Goal: Information Seeking & Learning: Learn about a topic

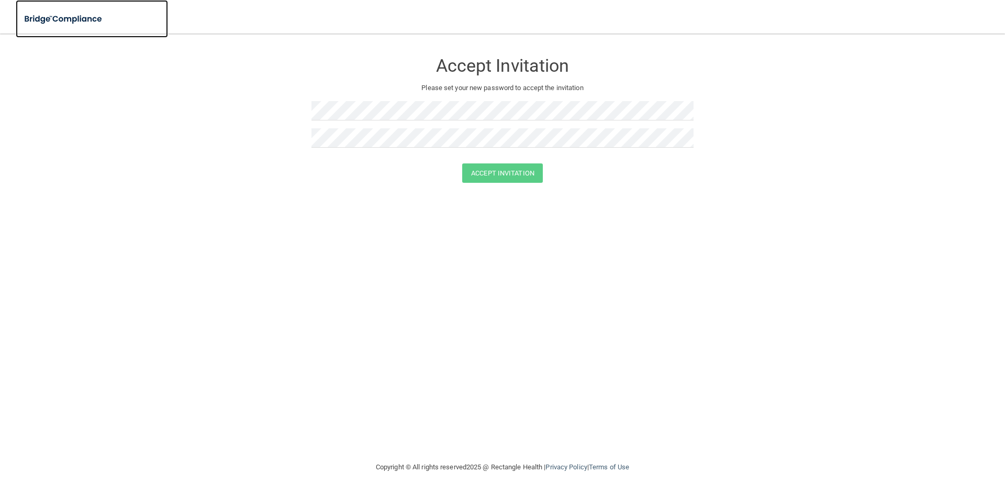
click at [68, 17] on img at bounding box center [64, 18] width 96 height 21
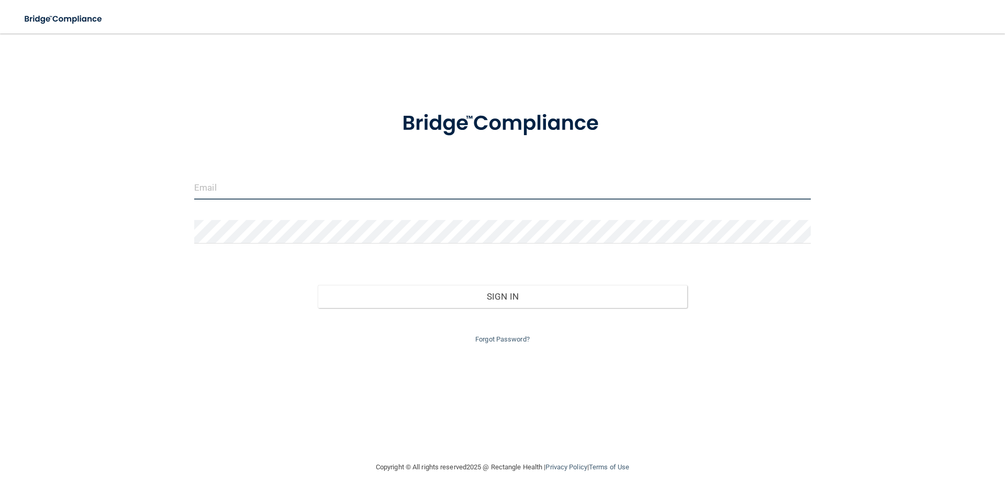
type input "[PERSON_NAME][EMAIL_ADDRESS][DOMAIN_NAME]"
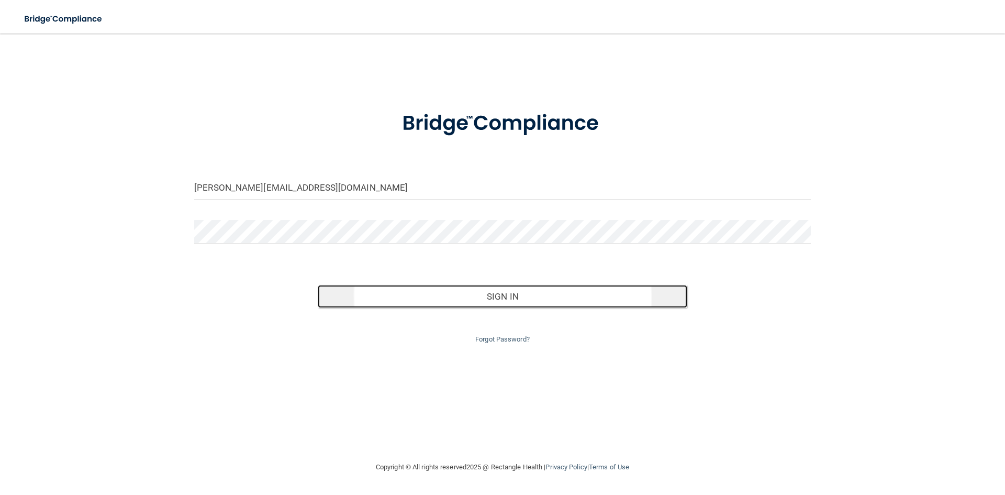
click at [507, 295] on button "Sign In" at bounding box center [503, 296] width 370 height 23
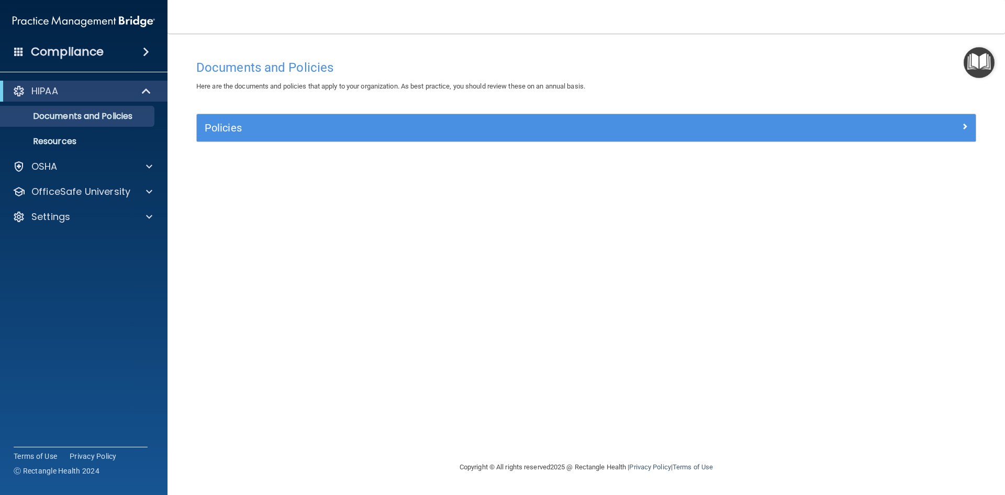
click at [822, 92] on div "Here are the documents and policies that apply to your organization. As best pr…" at bounding box center [586, 86] width 796 height 13
click at [88, 171] on div "OSHA" at bounding box center [70, 166] width 130 height 13
click at [86, 194] on p "Safety Data Sheets" at bounding box center [78, 191] width 143 height 10
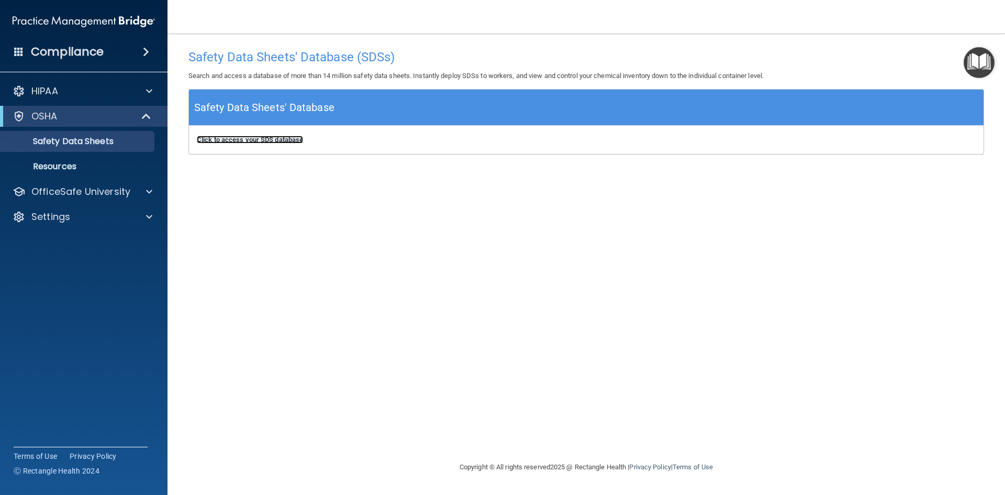
click at [240, 142] on b "Click to access your SDS database" at bounding box center [250, 140] width 106 height 8
click at [77, 144] on p "Safety Data Sheets" at bounding box center [78, 141] width 143 height 10
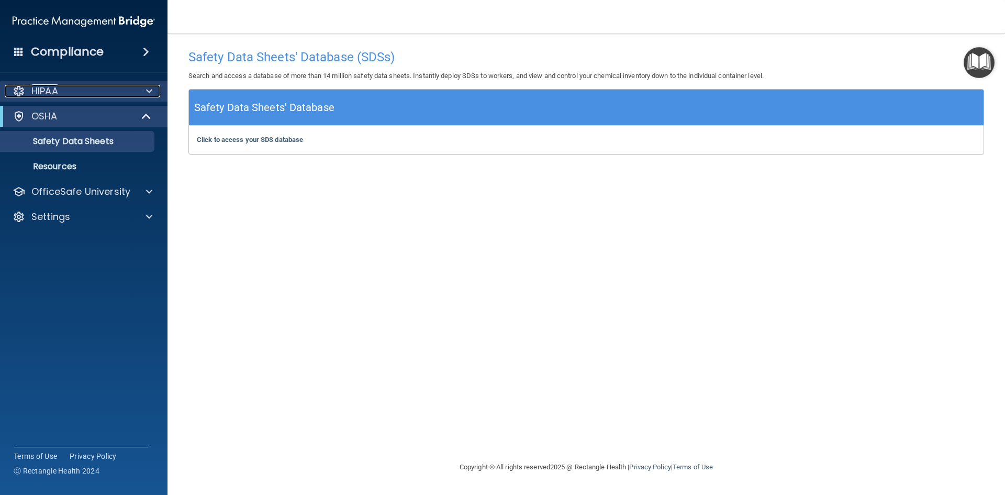
click at [146, 90] on div at bounding box center [148, 91] width 26 height 13
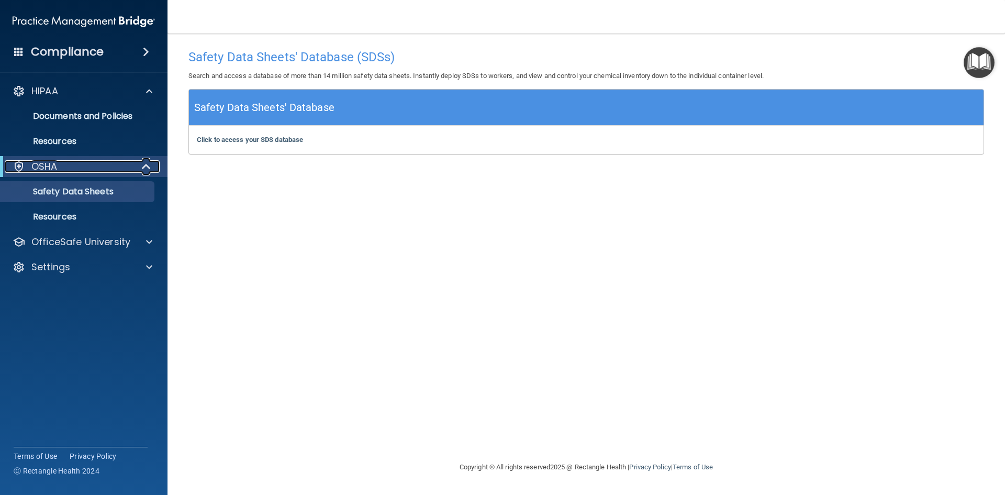
click at [146, 169] on span at bounding box center [147, 166] width 9 height 13
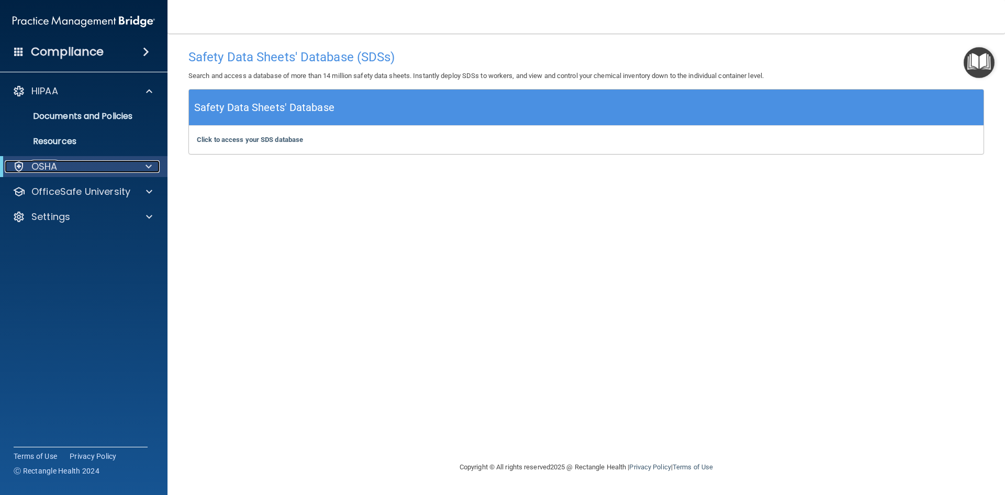
click at [146, 169] on span at bounding box center [149, 166] width 6 height 13
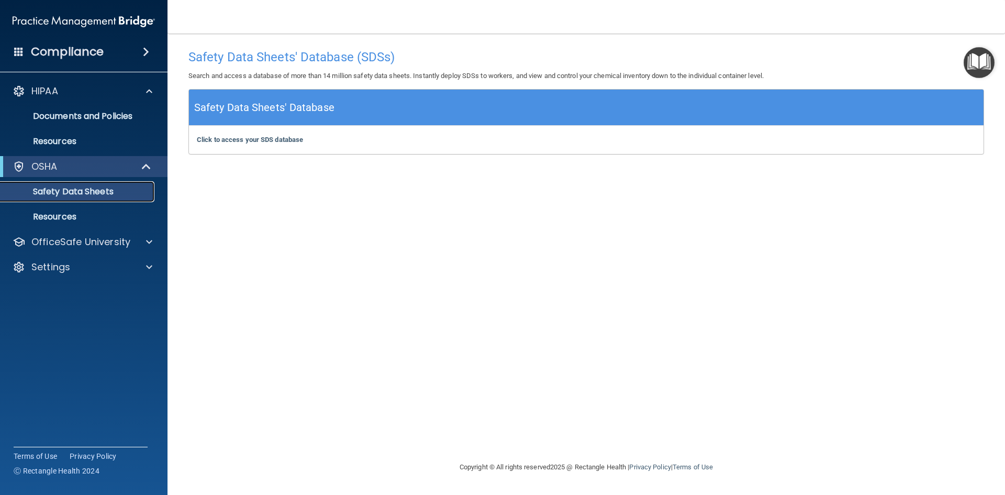
click at [69, 194] on p "Safety Data Sheets" at bounding box center [78, 191] width 143 height 10
click at [79, 175] on div "OSHA" at bounding box center [83, 166] width 167 height 21
click at [64, 219] on p "Resources" at bounding box center [78, 216] width 143 height 10
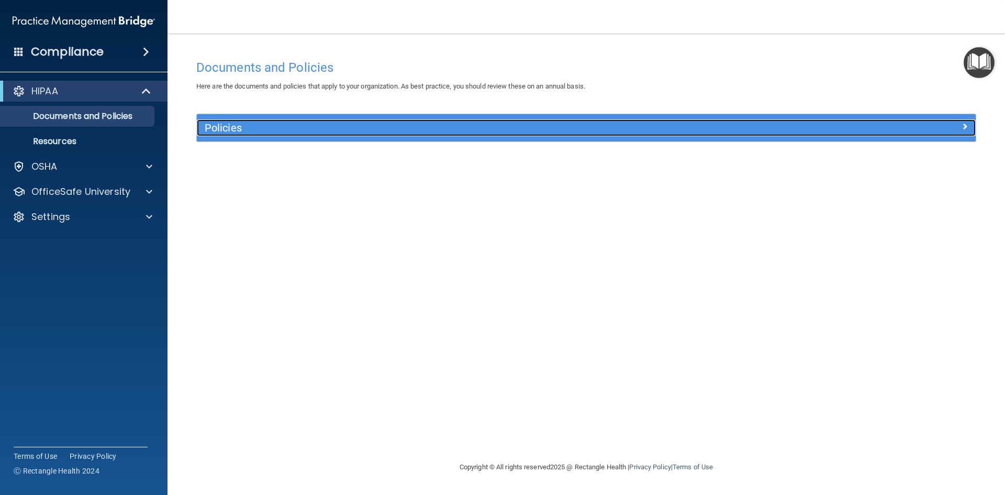
click at [213, 125] on h5 "Policies" at bounding box center [489, 128] width 568 height 12
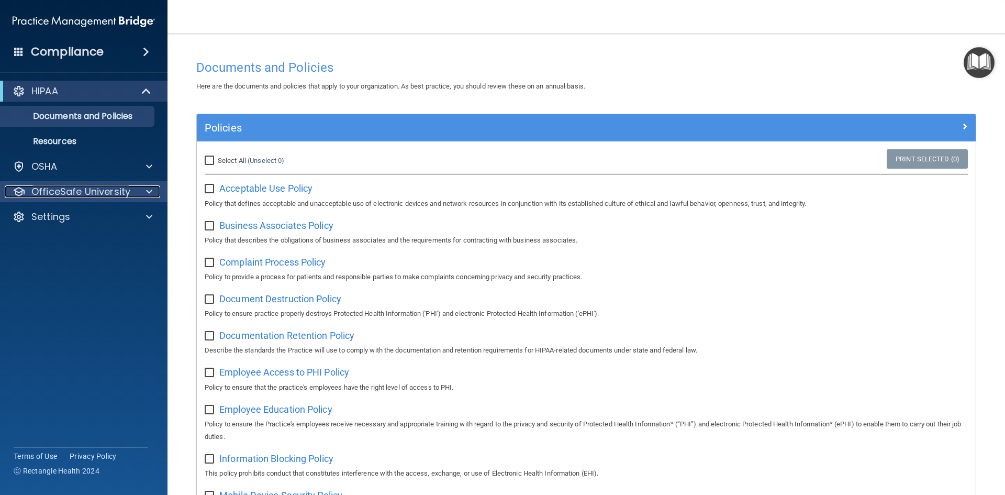
click at [96, 193] on p "OfficeSafe University" at bounding box center [80, 191] width 99 height 13
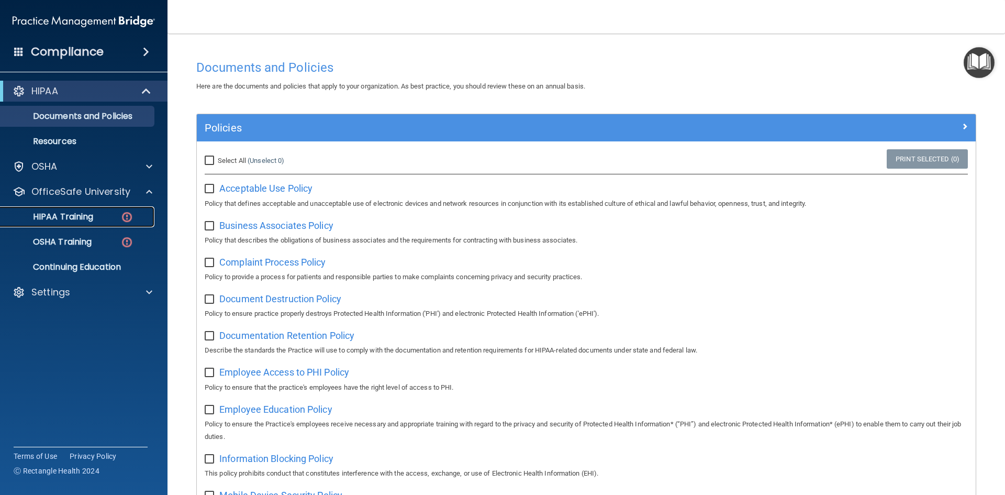
click at [40, 208] on link "HIPAA Training" at bounding box center [72, 216] width 165 height 21
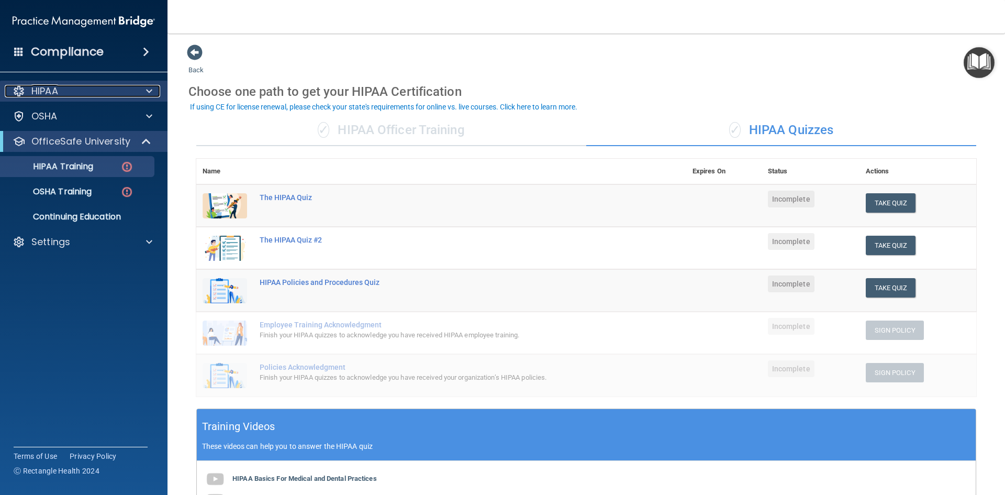
click at [125, 92] on div "HIPAA" at bounding box center [70, 91] width 130 height 13
